Goal: Information Seeking & Learning: Compare options

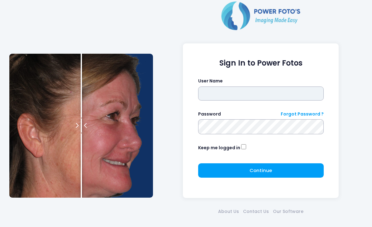
type input "*******"
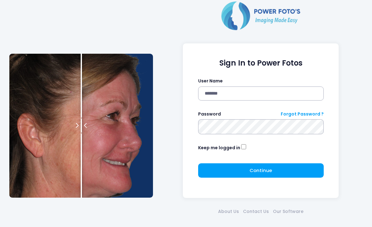
click button "submit" at bounding box center [0, 0] width 0 height 0
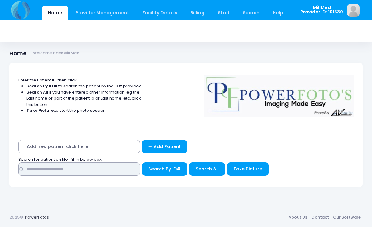
click at [117, 167] on input "text" at bounding box center [79, 168] width 122 height 13
type input "***"
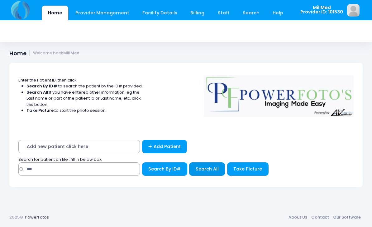
click at [207, 170] on span "Search All" at bounding box center [207, 169] width 23 height 6
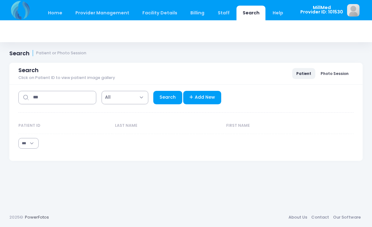
select select "***"
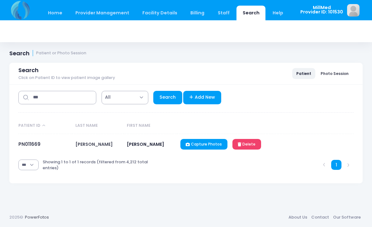
click at [24, 138] on td "PN011669" at bounding box center [45, 144] width 54 height 21
click at [33, 145] on link "PN011669" at bounding box center [29, 144] width 22 height 7
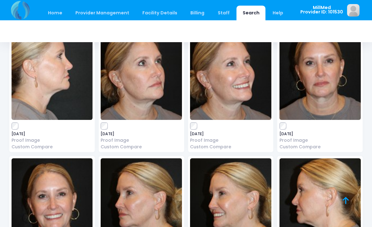
scroll to position [2004, 0]
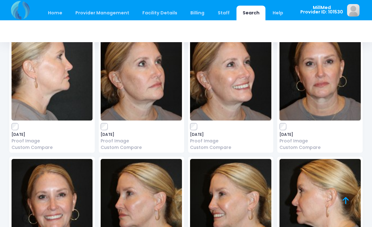
click at [128, 82] on img at bounding box center [141, 74] width 81 height 94
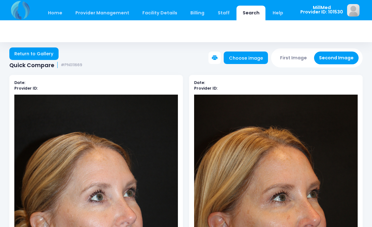
scroll to position [1, 0]
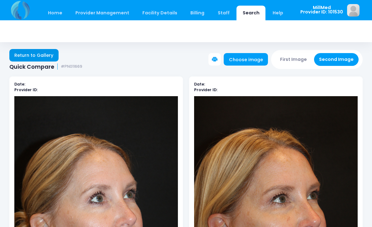
click at [26, 57] on link "Return to Gallery" at bounding box center [33, 55] width 49 height 12
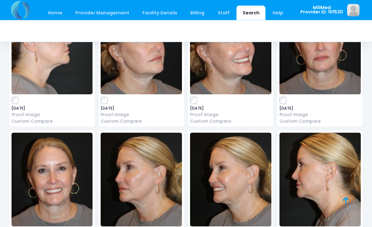
scroll to position [2031, 0]
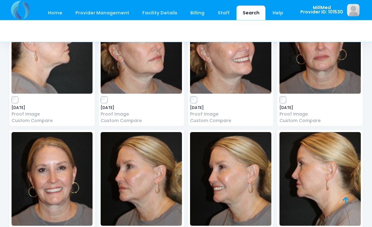
click at [134, 166] on img at bounding box center [141, 179] width 81 height 94
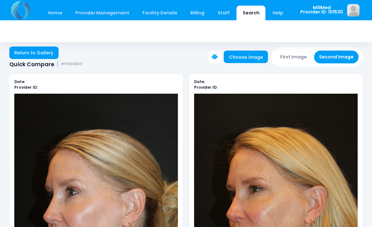
scroll to position [14, 0]
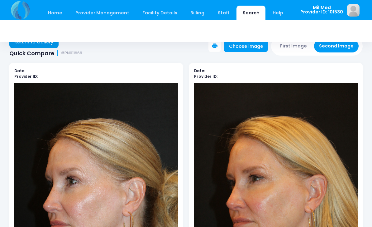
click at [33, 48] on link "Return to Gallery" at bounding box center [33, 42] width 49 height 12
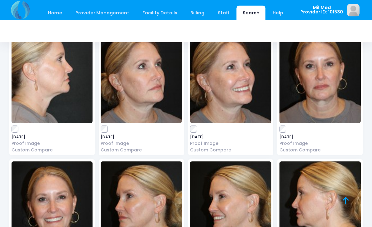
scroll to position [2002, 0]
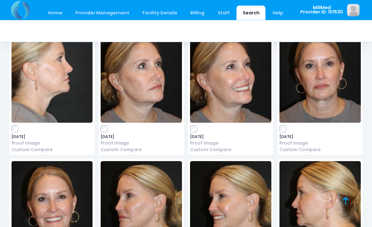
click at [312, 91] on img at bounding box center [320, 76] width 81 height 94
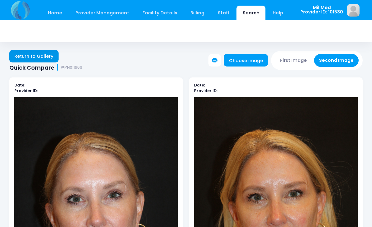
click at [39, 58] on link "Return to Gallery" at bounding box center [33, 56] width 49 height 12
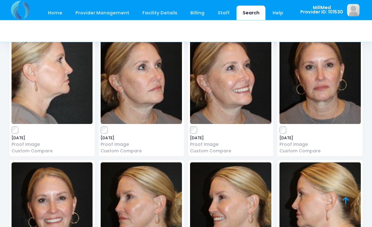
scroll to position [1993, 0]
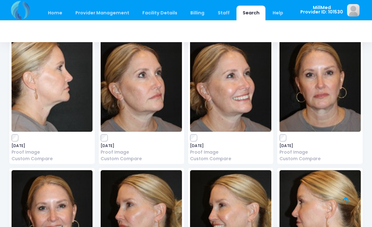
click at [134, 94] on img at bounding box center [141, 85] width 81 height 94
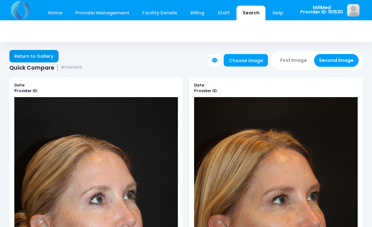
click at [32, 55] on link "Return to Gallery" at bounding box center [33, 56] width 49 height 12
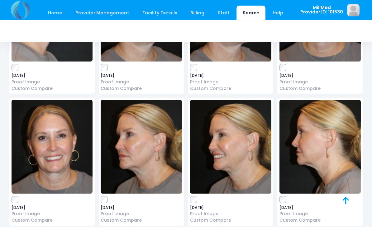
scroll to position [2062, 0]
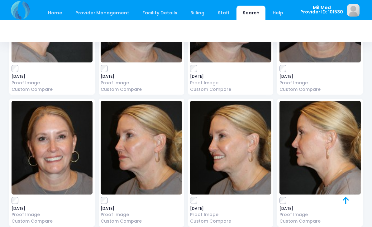
click at [150, 129] on img at bounding box center [141, 148] width 81 height 94
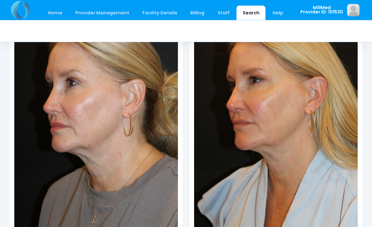
scroll to position [113, 0]
click at [248, 10] on link "Search" at bounding box center [251, 13] width 29 height 15
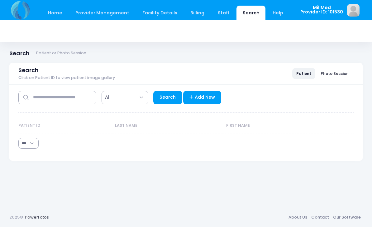
select select "***"
click at [65, 104] on input "text" at bounding box center [57, 97] width 78 height 13
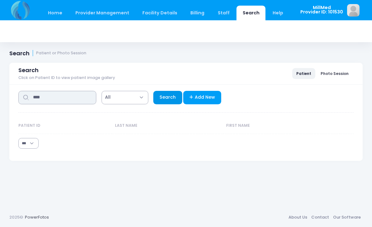
type input "****"
click at [168, 97] on link "Search" at bounding box center [167, 97] width 29 height 13
select select "***"
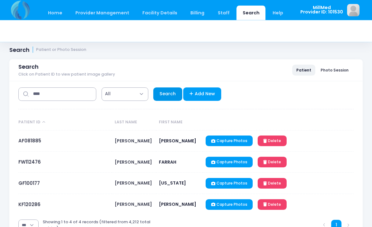
scroll to position [19, 0]
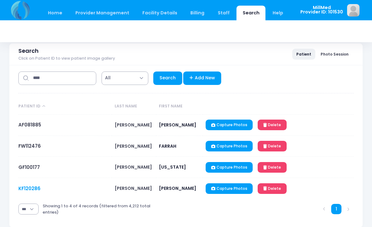
click at [18, 191] on link "KF120286" at bounding box center [29, 188] width 22 height 7
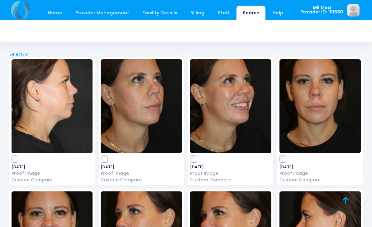
scroll to position [1416, 0]
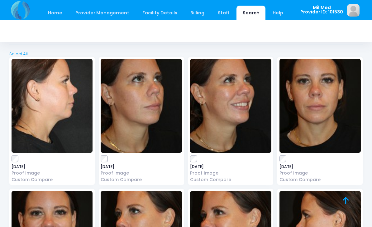
click at [309, 95] on img at bounding box center [320, 106] width 81 height 94
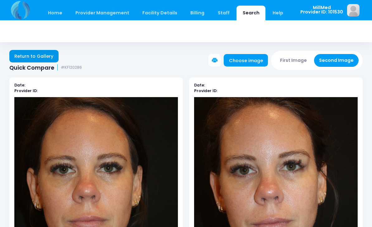
click at [39, 58] on link "Return to Gallery" at bounding box center [33, 56] width 49 height 12
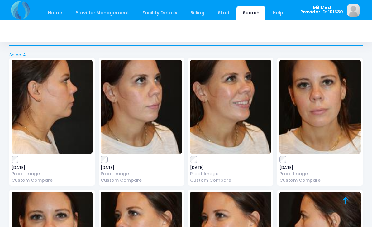
scroll to position [1138, 0]
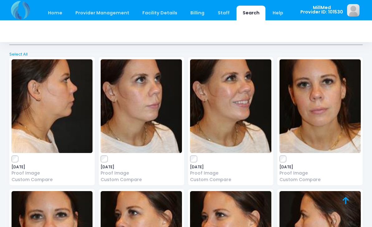
click at [323, 107] on img at bounding box center [320, 106] width 81 height 94
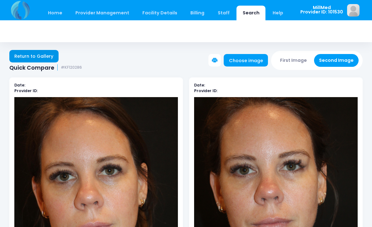
click at [34, 54] on link "Return to Gallery" at bounding box center [33, 56] width 49 height 12
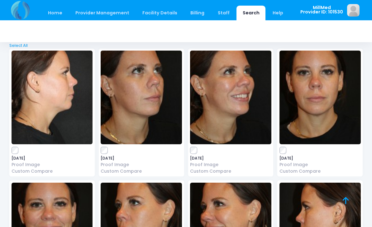
scroll to position [1424, 0]
click at [157, 109] on img at bounding box center [141, 98] width 81 height 94
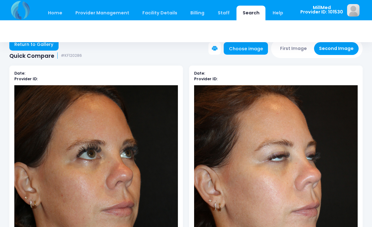
scroll to position [12, 0]
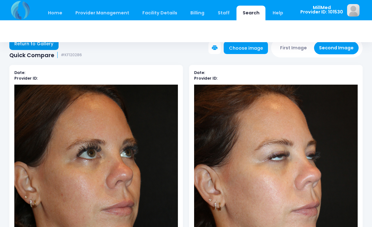
click at [25, 46] on link "Return to Gallery" at bounding box center [33, 43] width 49 height 12
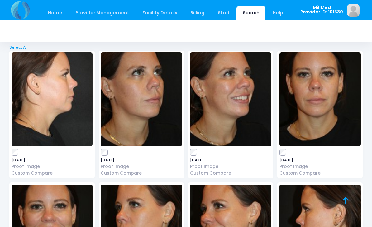
scroll to position [1422, 0]
click at [212, 118] on img at bounding box center [230, 100] width 81 height 94
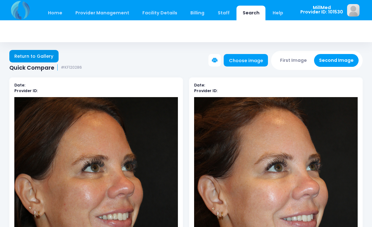
click at [31, 55] on link "Return to Gallery" at bounding box center [33, 56] width 49 height 12
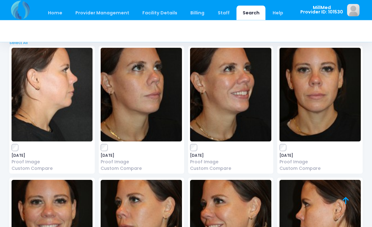
scroll to position [1427, 0]
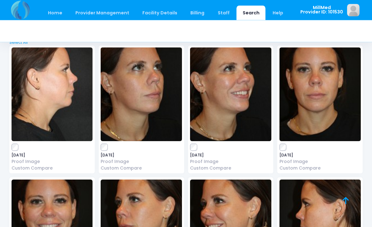
click at [52, 94] on img at bounding box center [52, 95] width 81 height 94
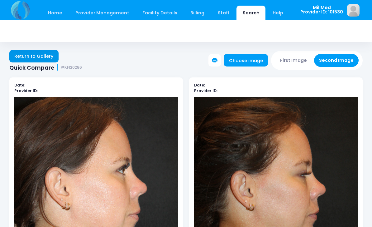
click at [23, 56] on link "Return to Gallery" at bounding box center [33, 56] width 49 height 12
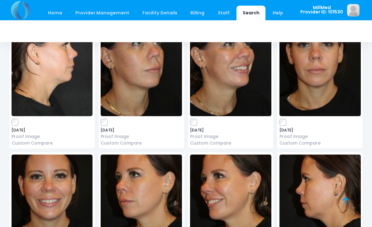
scroll to position [1442, 0]
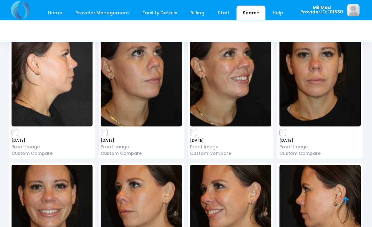
click at [62, 181] on img at bounding box center [52, 212] width 81 height 94
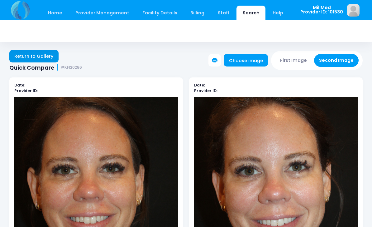
click at [26, 58] on link "Return to Gallery" at bounding box center [33, 56] width 49 height 12
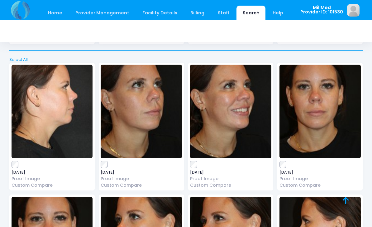
scroll to position [1411, 0]
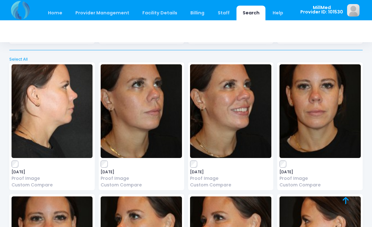
click at [303, 125] on img at bounding box center [320, 111] width 81 height 94
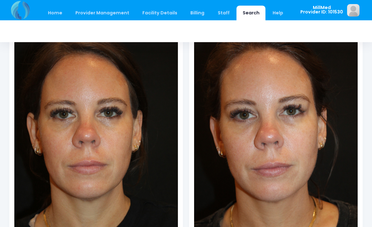
scroll to position [57, 0]
